Goal: Task Accomplishment & Management: Manage account settings

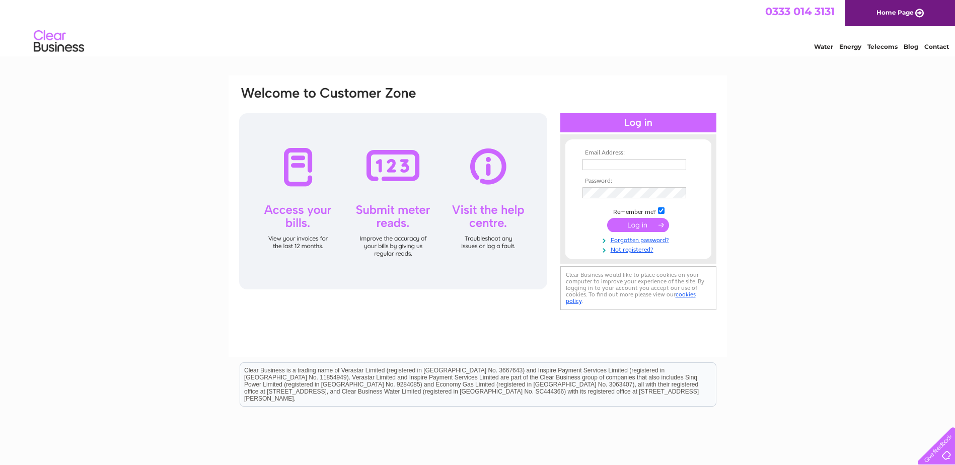
type input "[EMAIL_ADDRESS][DOMAIN_NAME]"
click at [631, 228] on input "submit" at bounding box center [638, 225] width 62 height 14
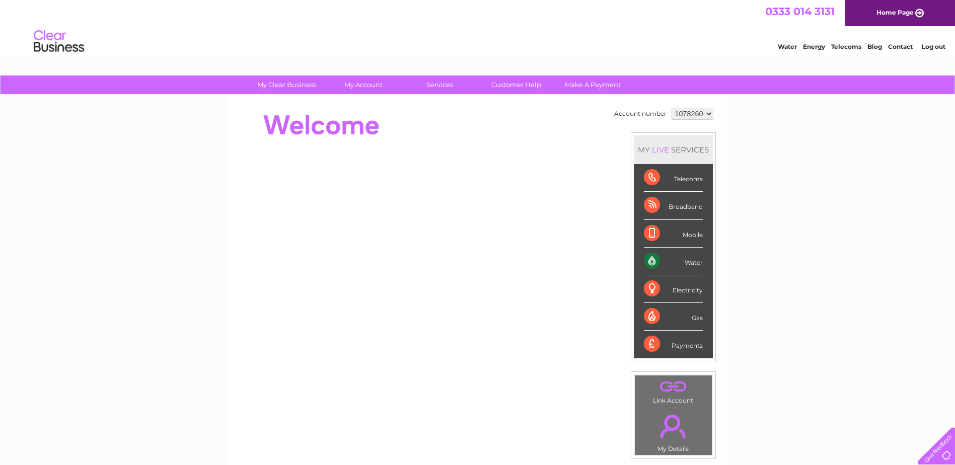
click at [655, 263] on div "Water" at bounding box center [673, 262] width 59 height 28
click at [653, 261] on div "Water" at bounding box center [673, 262] width 59 height 28
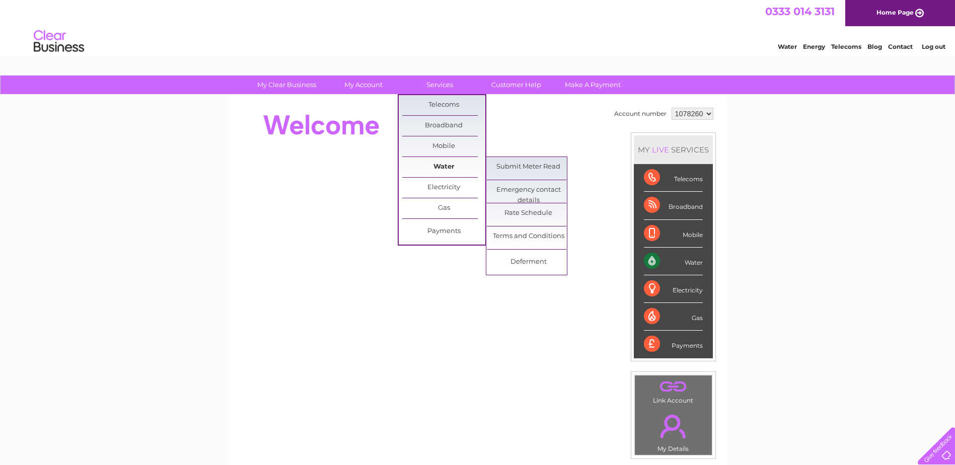
click at [447, 165] on link "Water" at bounding box center [443, 167] width 83 height 20
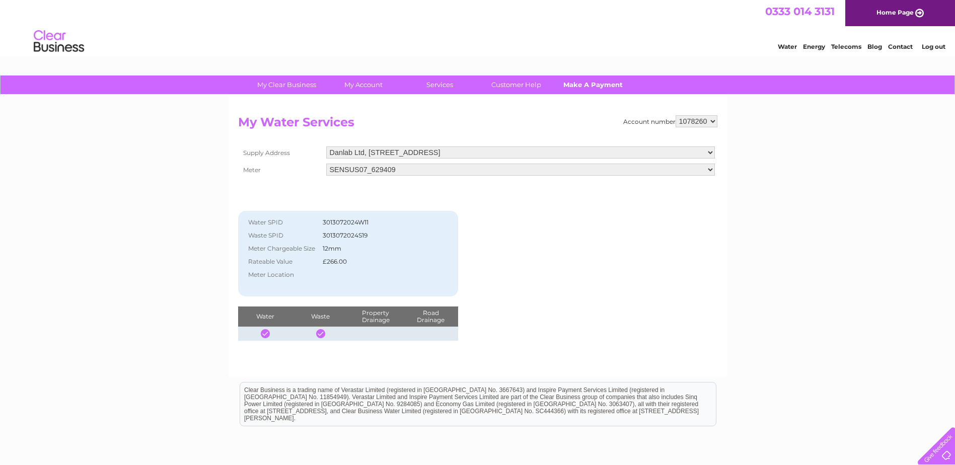
click at [592, 84] on link "Make A Payment" at bounding box center [592, 84] width 83 height 19
click at [589, 85] on link "Make A Payment" at bounding box center [592, 84] width 83 height 19
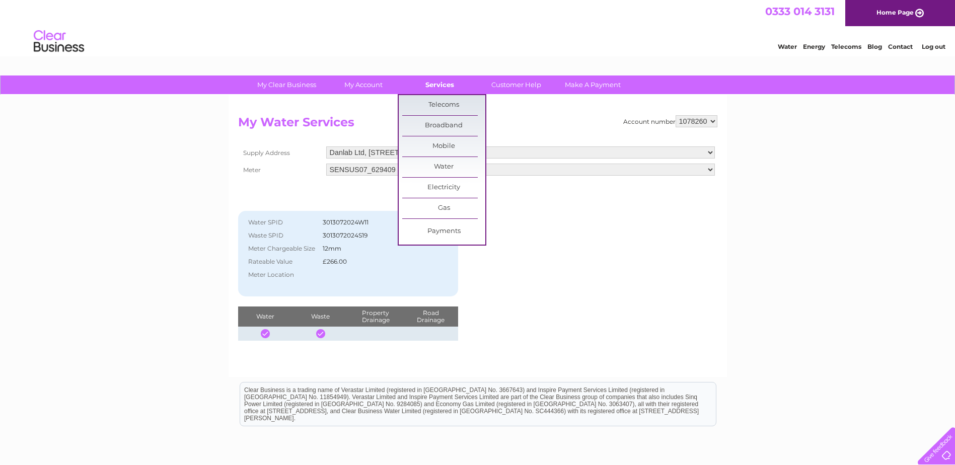
click at [449, 86] on link "Services" at bounding box center [439, 84] width 83 height 19
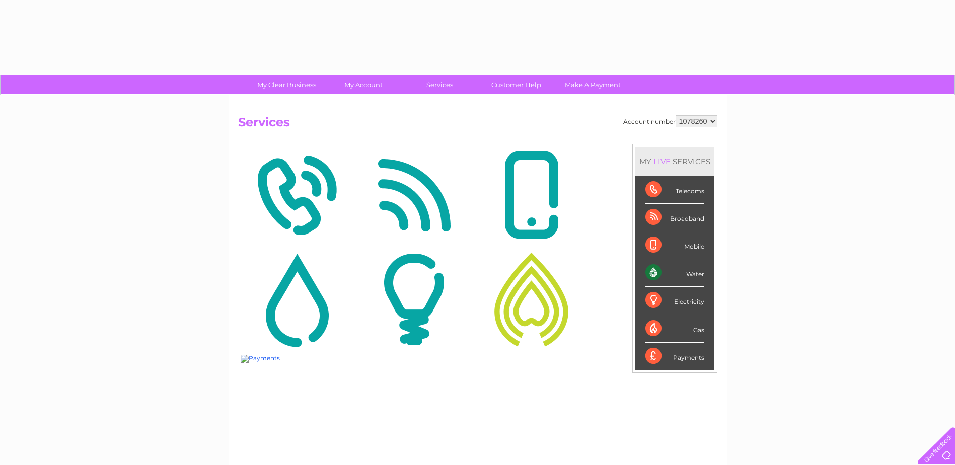
click at [298, 295] on img at bounding box center [297, 300] width 112 height 98
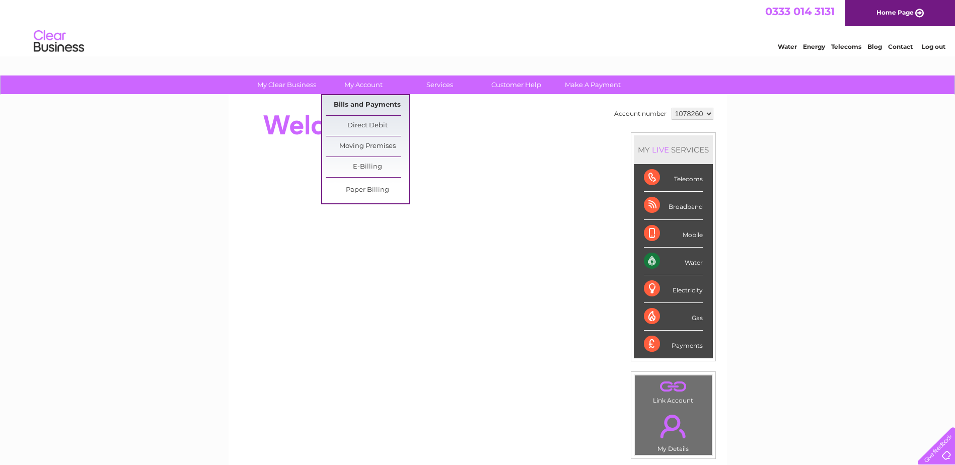
click at [363, 100] on link "Bills and Payments" at bounding box center [367, 105] width 83 height 20
click at [354, 105] on link "Bills and Payments" at bounding box center [367, 105] width 83 height 20
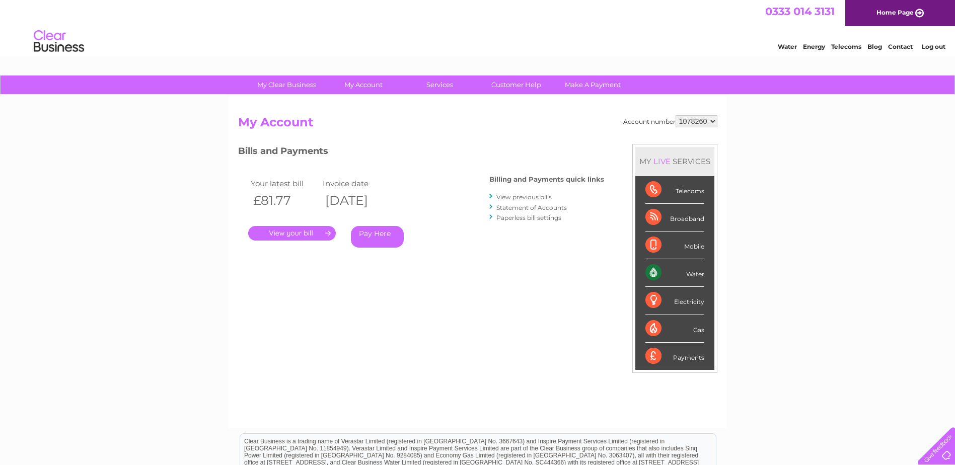
click at [529, 194] on link "View previous bills" at bounding box center [523, 197] width 55 height 8
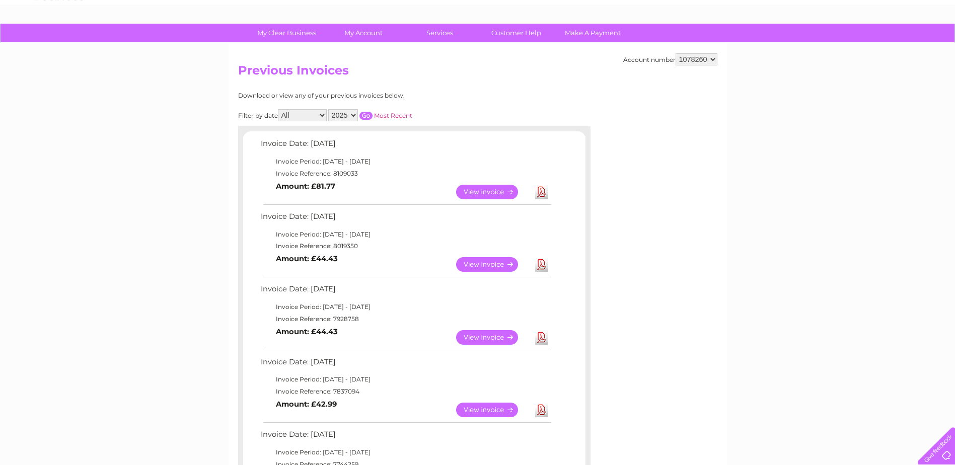
scroll to position [101, 0]
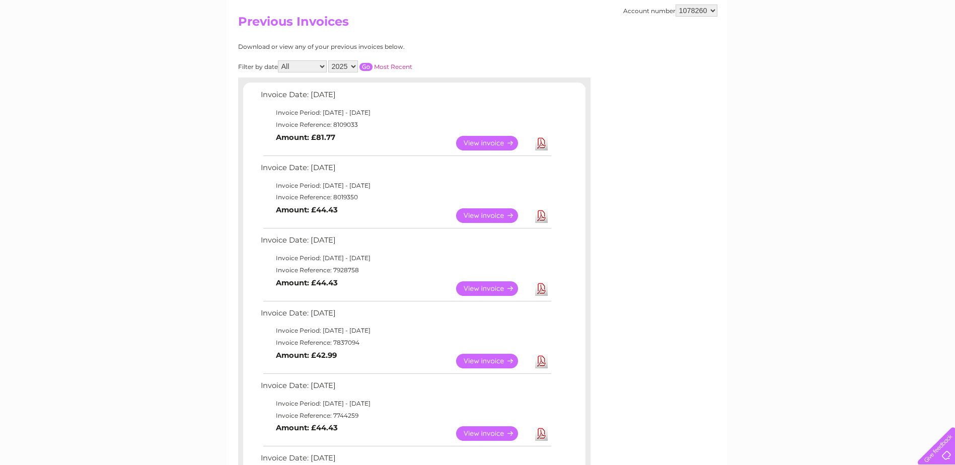
click at [502, 287] on link "View" at bounding box center [493, 288] width 74 height 15
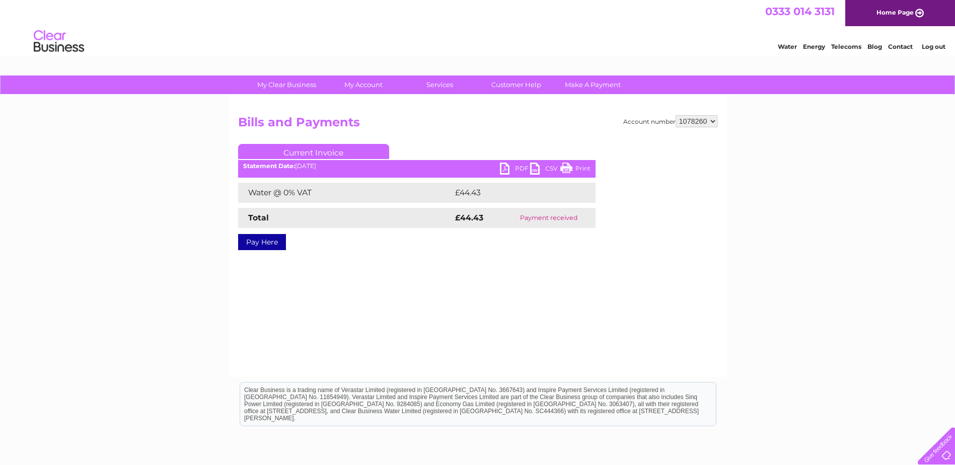
click at [506, 168] on link "PDF" at bounding box center [515, 170] width 30 height 15
